Goal: Check status: Check status

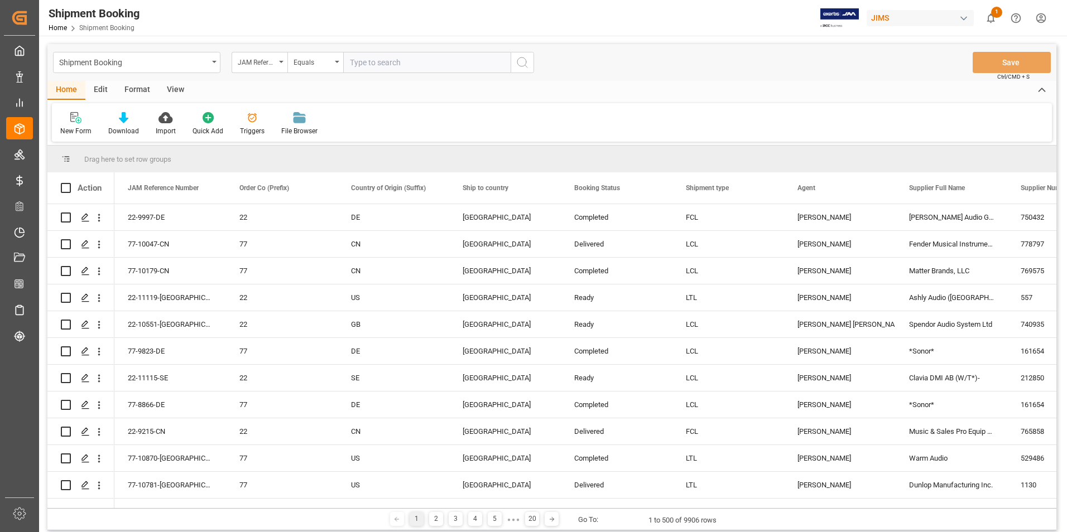
click at [392, 63] on input "text" at bounding box center [426, 62] width 167 height 21
type input "77-10873-[GEOGRAPHIC_DATA]"
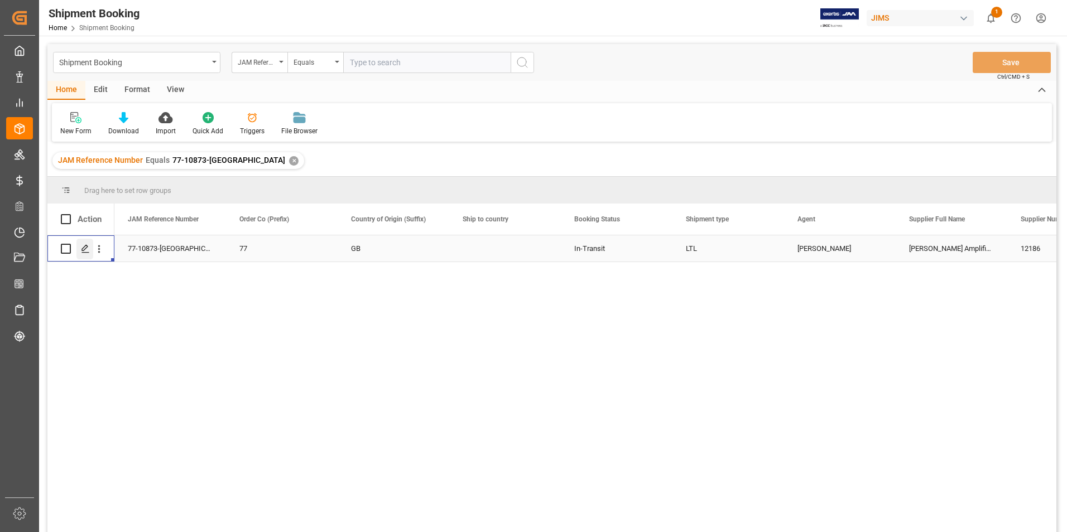
click at [84, 248] on icon "Press SPACE to select this row." at bounding box center [85, 248] width 9 height 9
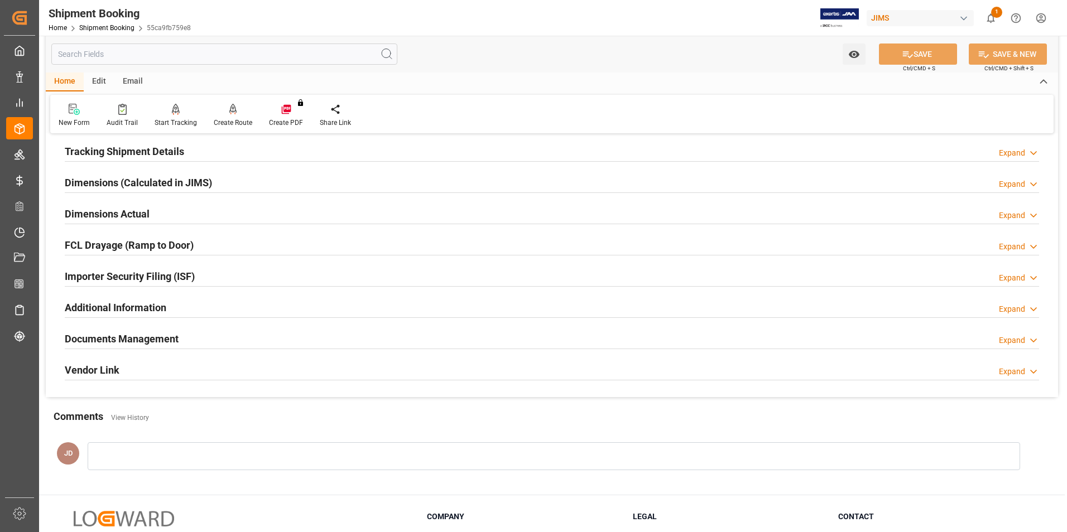
scroll to position [223, 0]
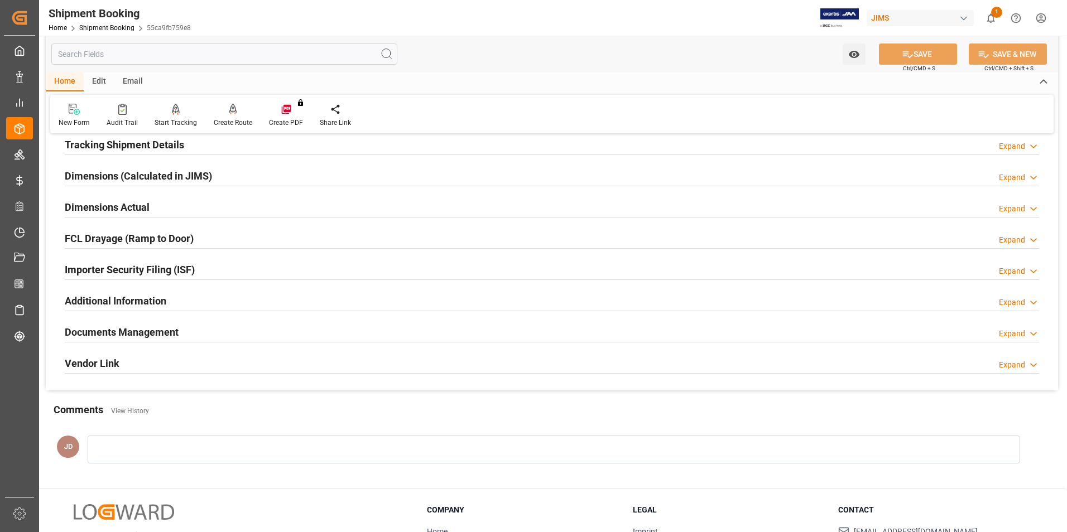
click at [101, 330] on h2 "Documents Management" at bounding box center [122, 332] width 114 height 15
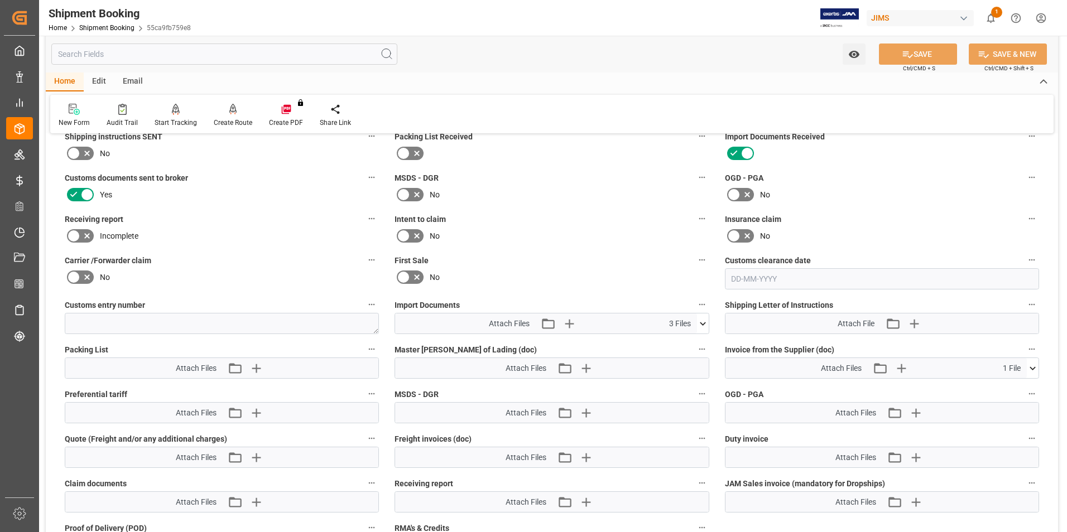
scroll to position [502, 0]
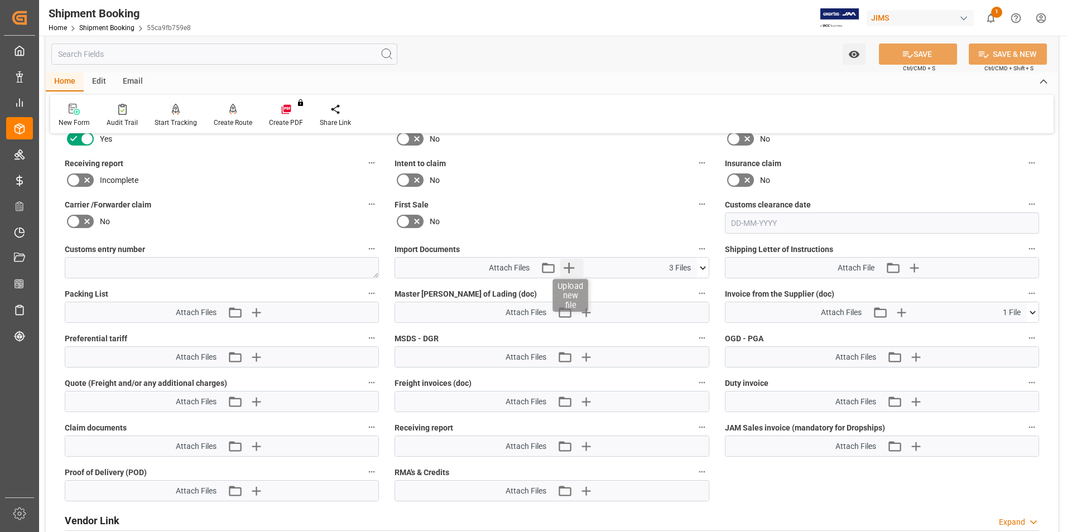
click at [573, 265] on icon "button" at bounding box center [569, 268] width 18 height 18
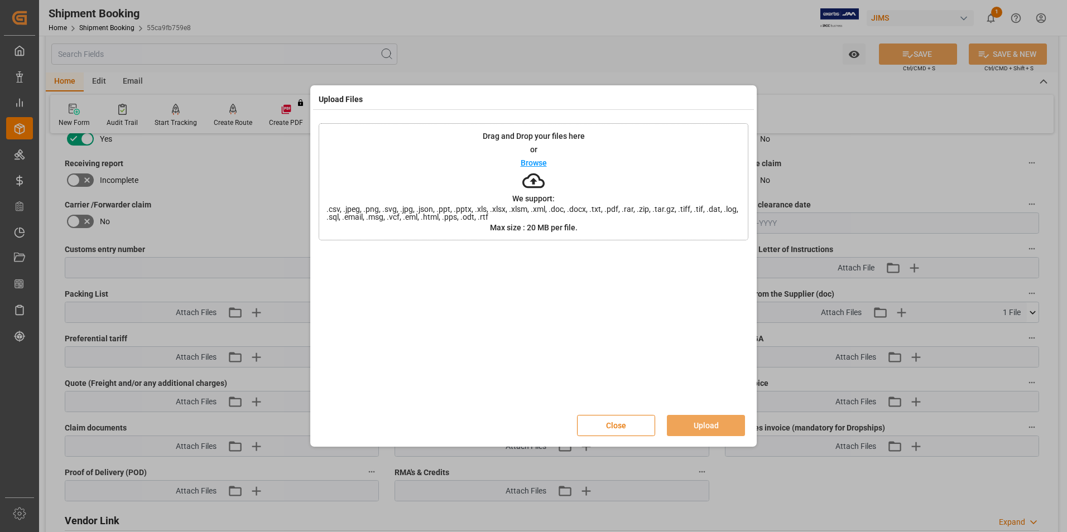
click at [636, 421] on button "Close" at bounding box center [616, 425] width 78 height 21
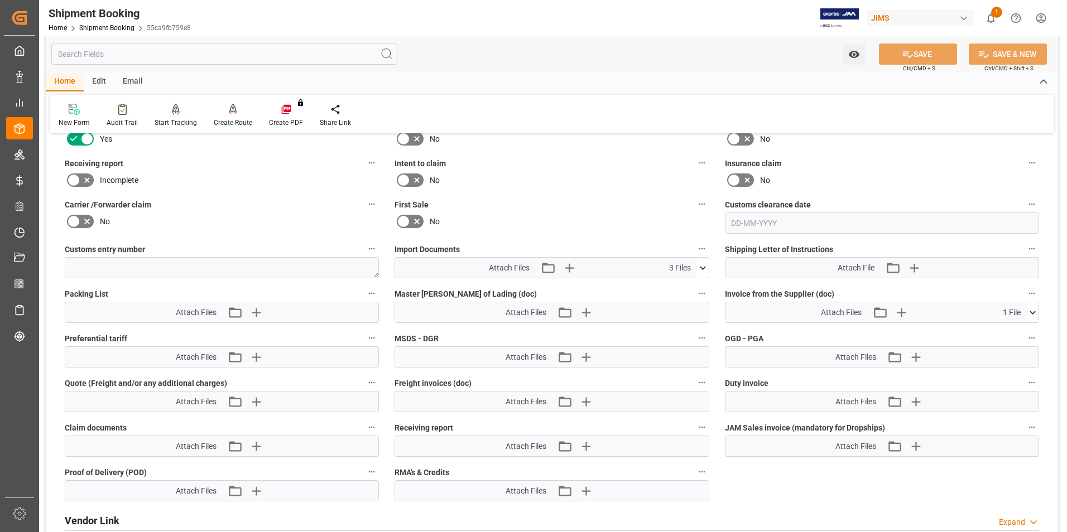
click at [705, 263] on icon at bounding box center [703, 268] width 12 height 12
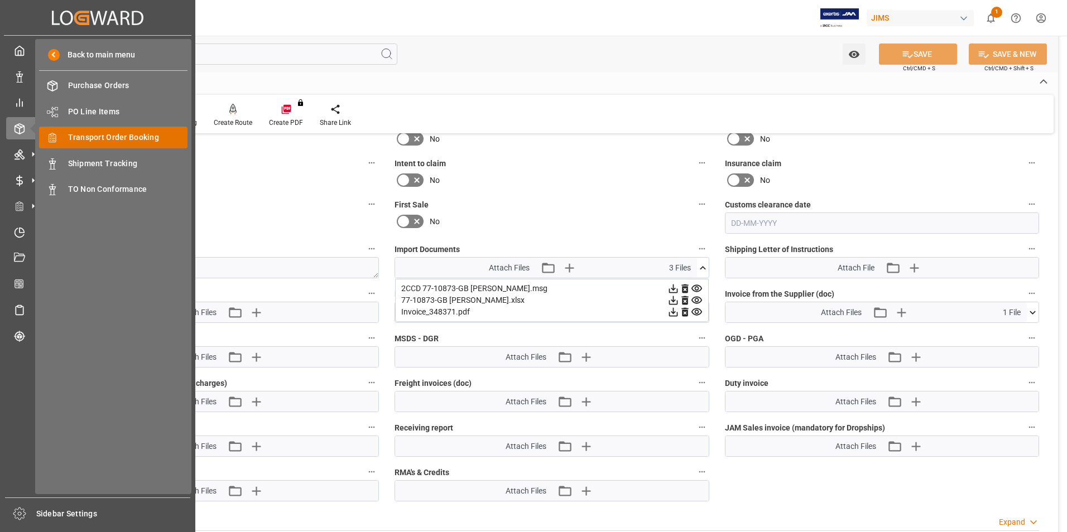
click at [139, 138] on span "Transport Order Booking" at bounding box center [128, 138] width 120 height 12
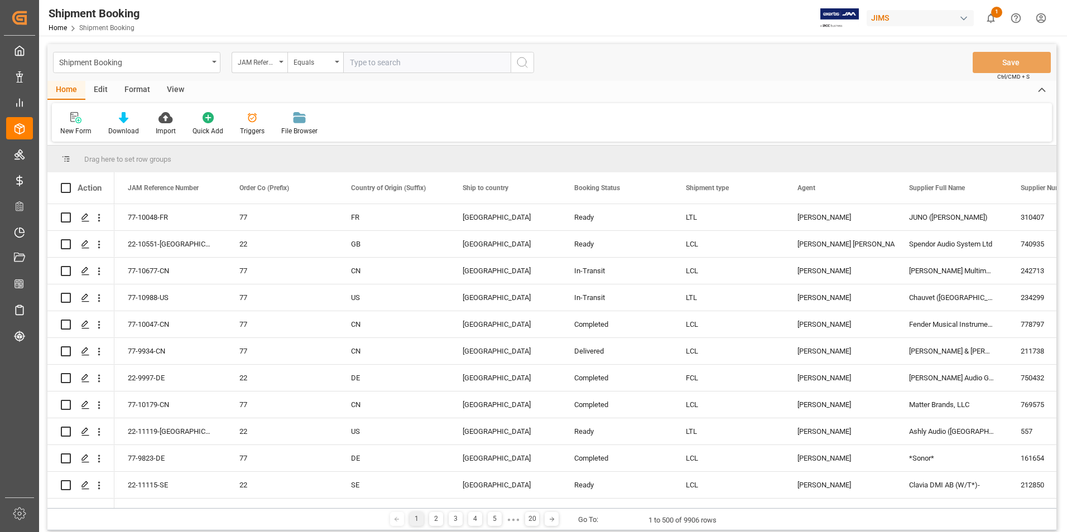
click at [370, 62] on input "text" at bounding box center [426, 62] width 167 height 21
paste input "22-11019-DE"
type input "22-11019-DE"
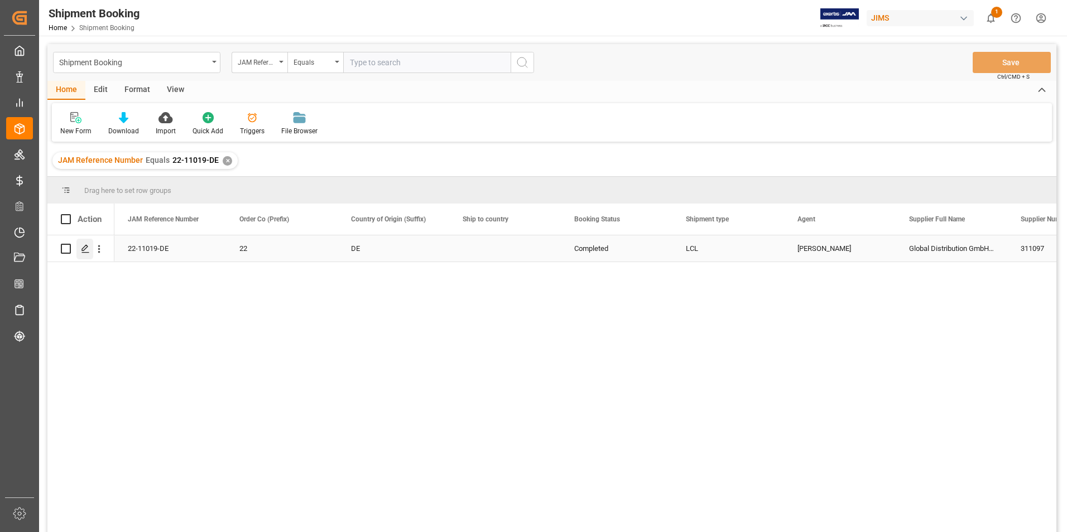
click at [86, 249] on icon "Press SPACE to select this row." at bounding box center [85, 248] width 9 height 9
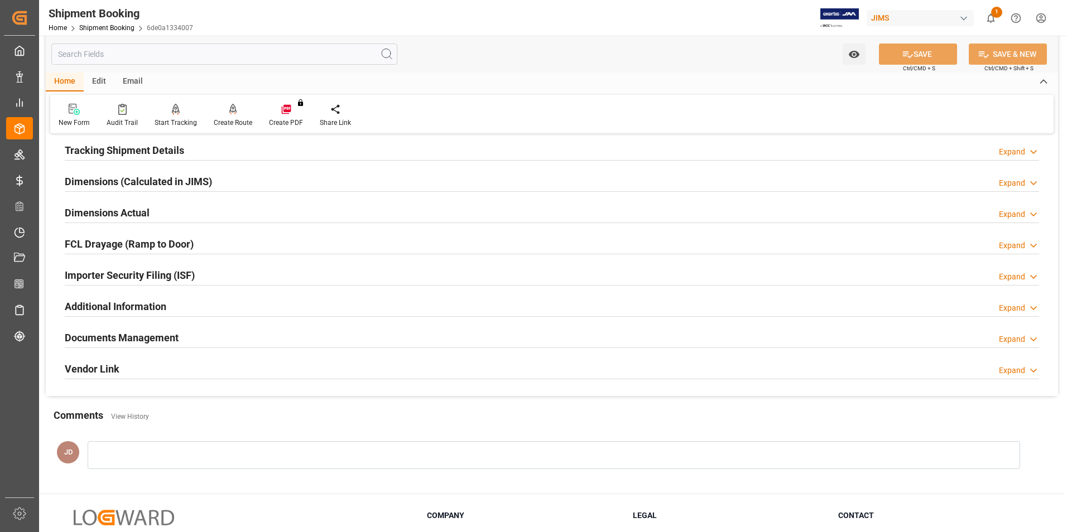
scroll to position [279, 0]
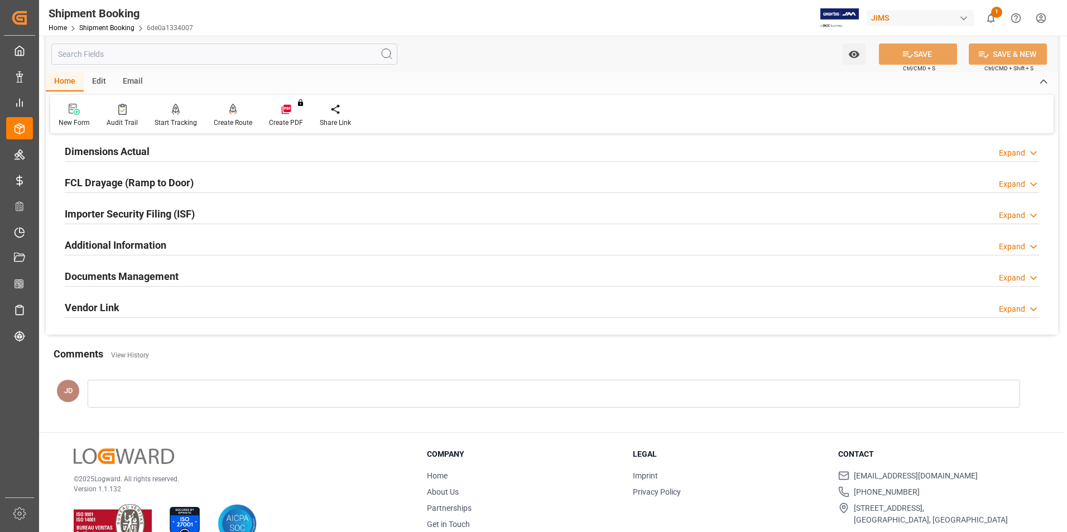
click at [132, 273] on h2 "Documents Management" at bounding box center [122, 276] width 114 height 15
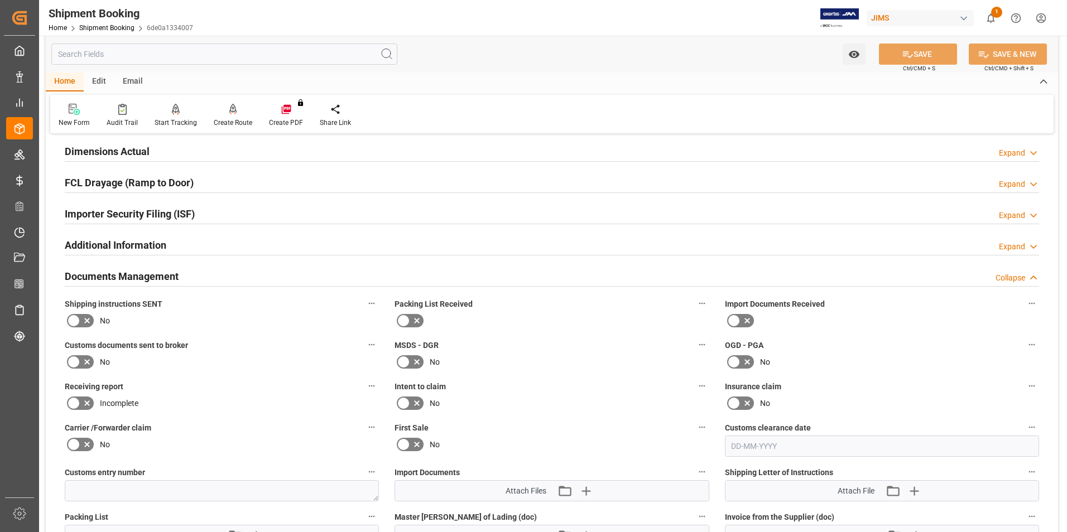
click at [744, 317] on icon at bounding box center [746, 320] width 13 height 13
click at [0, 0] on input "checkbox" at bounding box center [0, 0] width 0 height 0
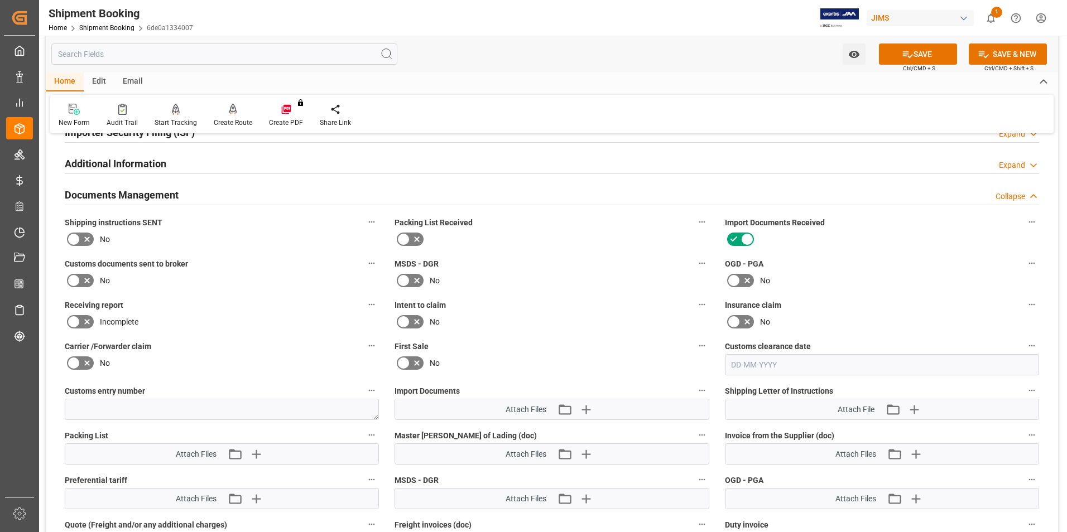
scroll to position [391, 0]
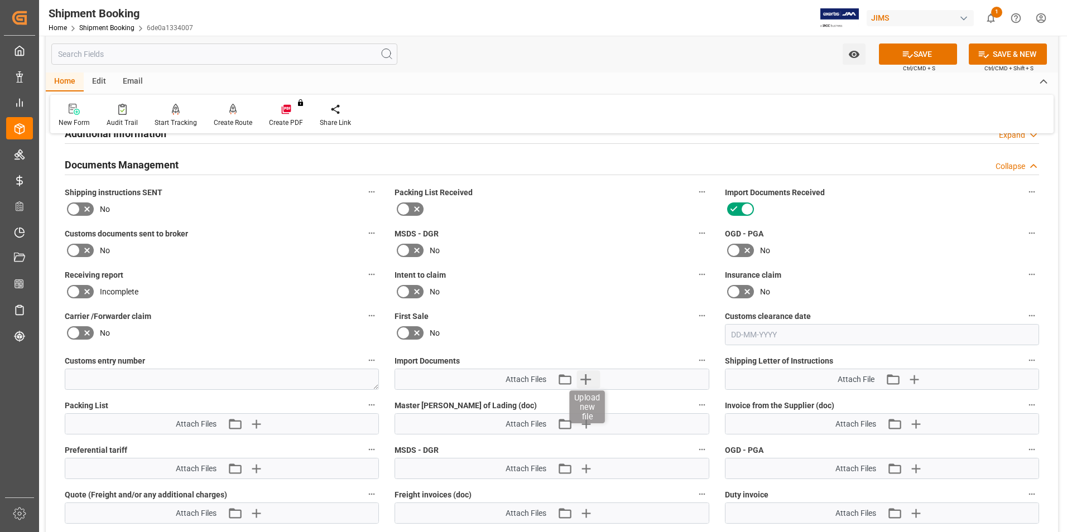
click at [586, 379] on icon "button" at bounding box center [585, 379] width 11 height 11
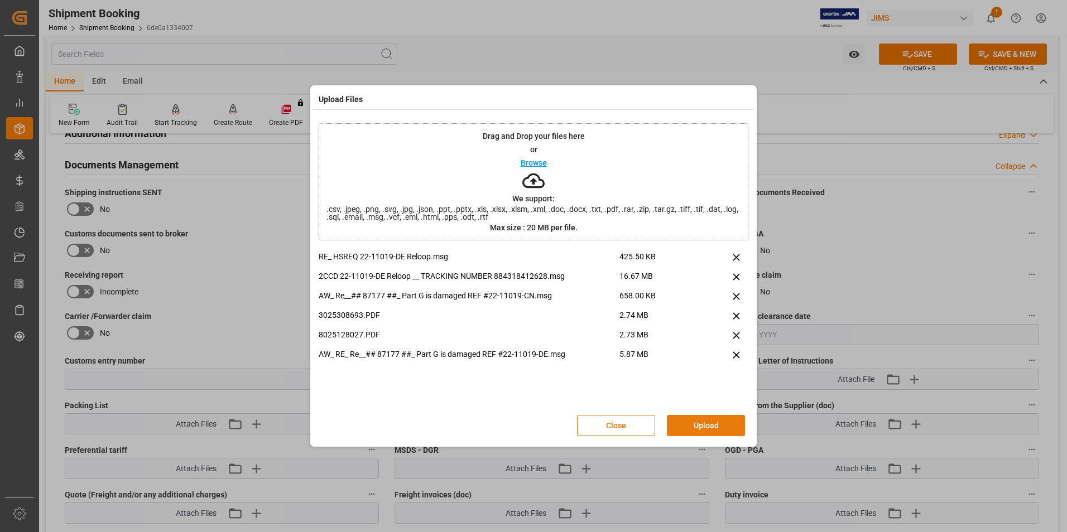
click at [701, 429] on button "Upload" at bounding box center [706, 425] width 78 height 21
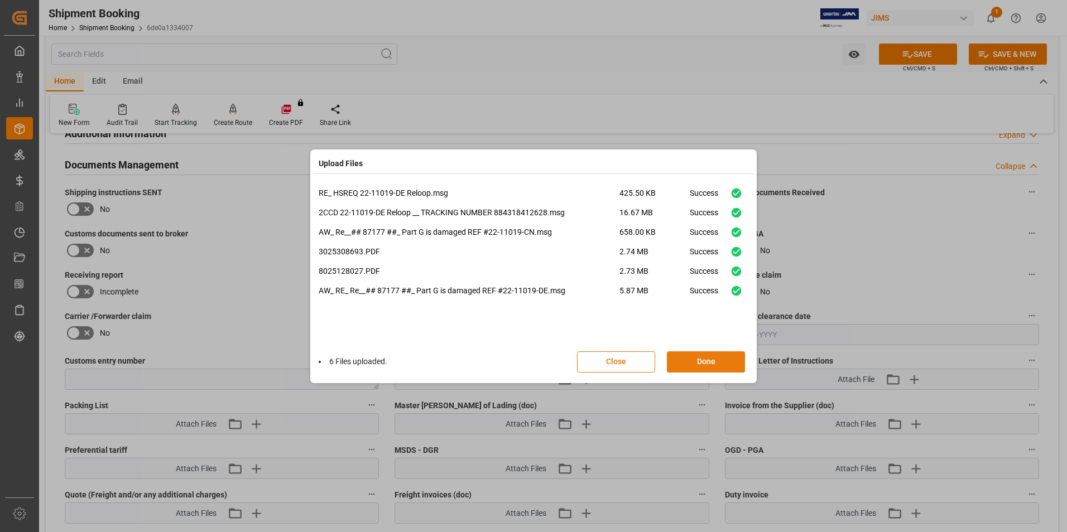
click at [699, 363] on button "Done" at bounding box center [706, 362] width 78 height 21
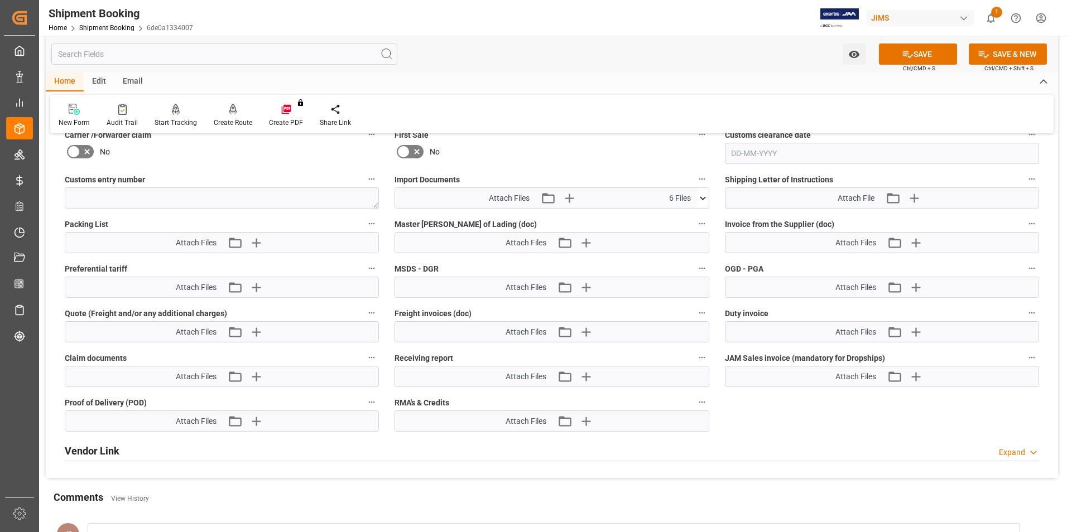
scroll to position [725, 0]
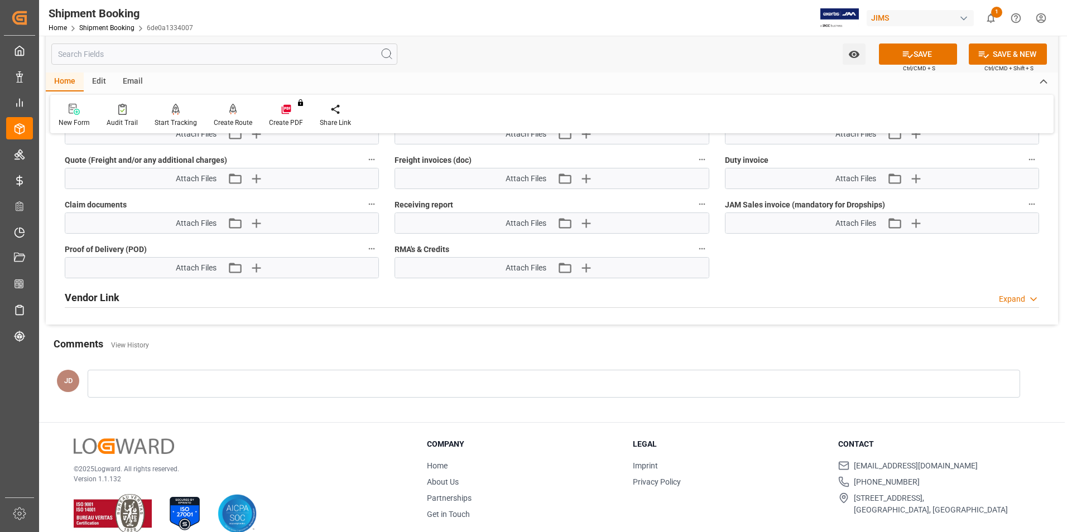
click at [143, 377] on div at bounding box center [554, 384] width 932 height 28
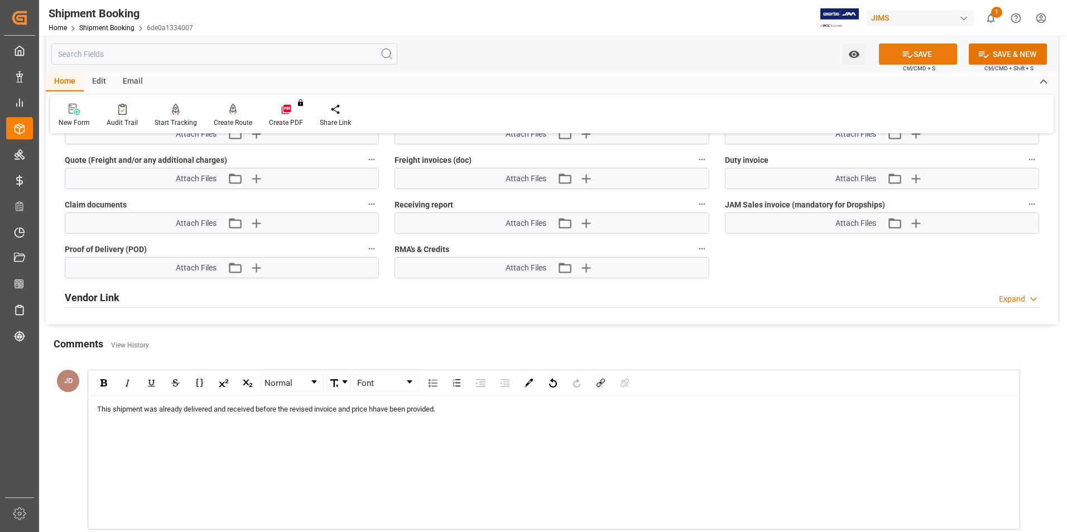
click at [897, 60] on button "SAVE" at bounding box center [918, 54] width 78 height 21
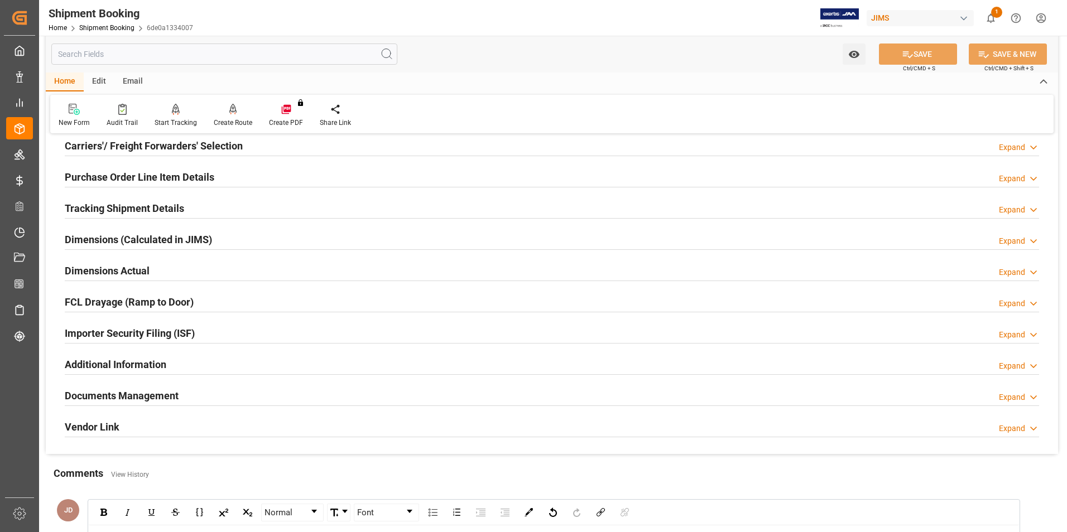
scroll to position [0, 0]
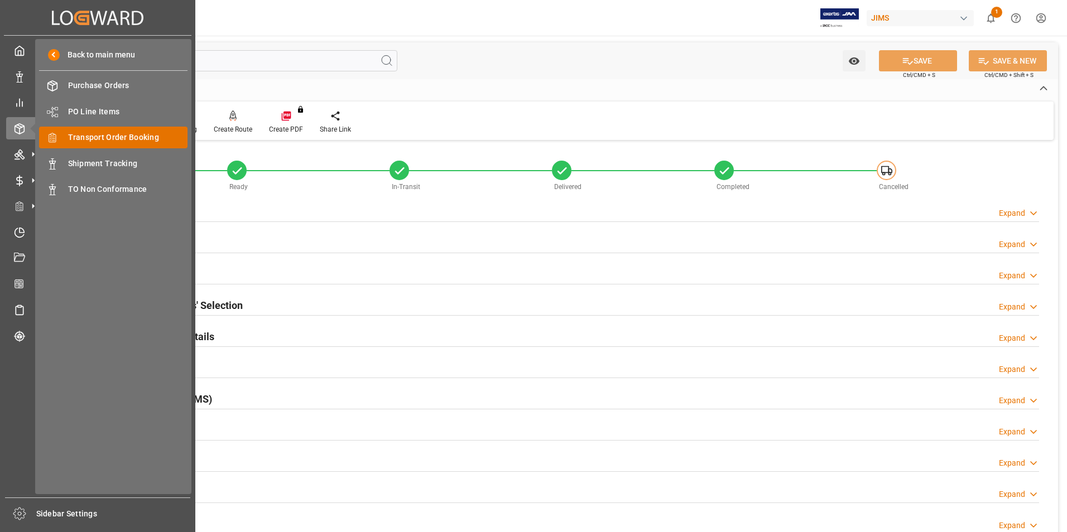
click at [112, 134] on span "Transport Order Booking" at bounding box center [128, 138] width 120 height 12
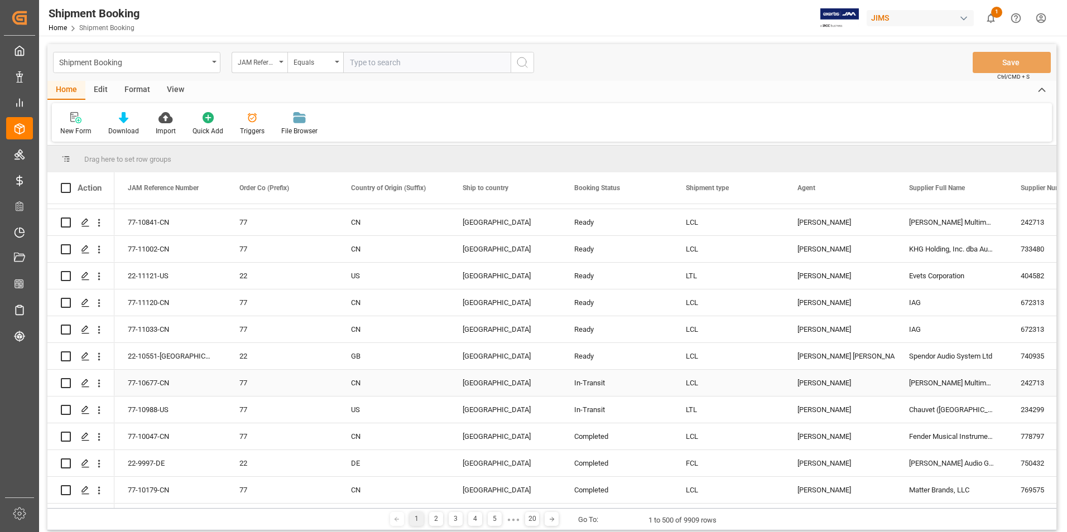
scroll to position [56, 0]
